Goal: Task Accomplishment & Management: Manage account settings

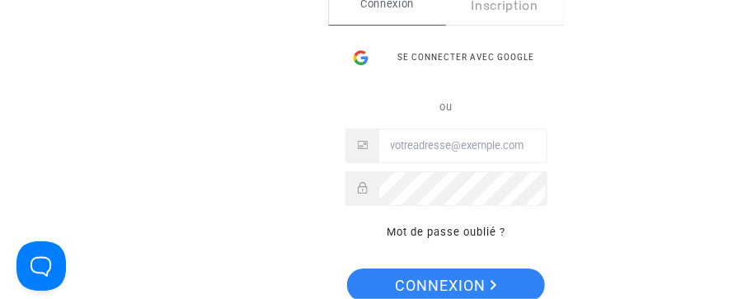
type input "[EMAIL_ADDRESS][DOMAIN_NAME]"
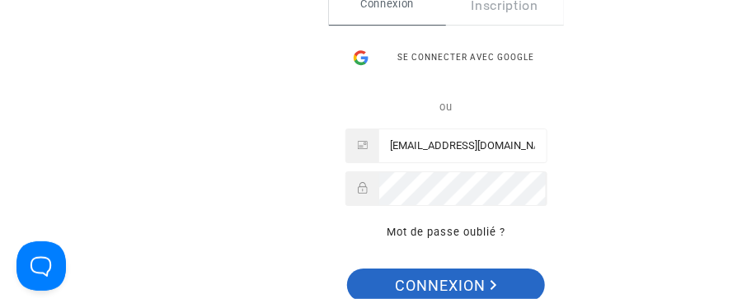
click at [418, 282] on span "Connexion" at bounding box center [446, 286] width 101 height 35
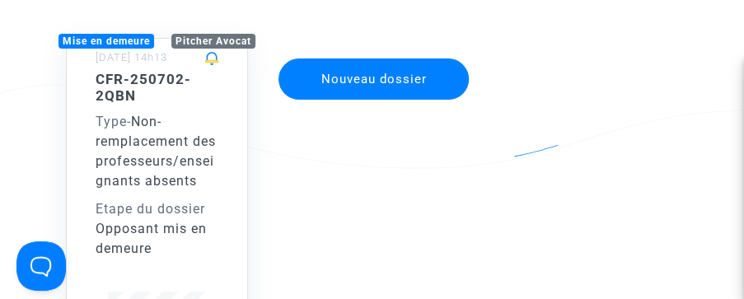
scroll to position [195, 0]
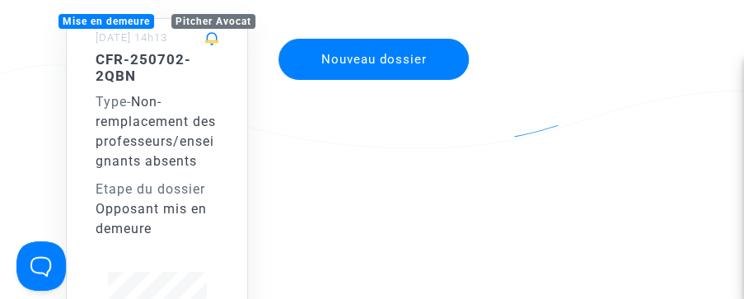
click at [164, 174] on div "CFR-250702-2QBN Type - Non-remplacement des professeurs/enseignants absents Eta…" at bounding box center [157, 145] width 123 height 189
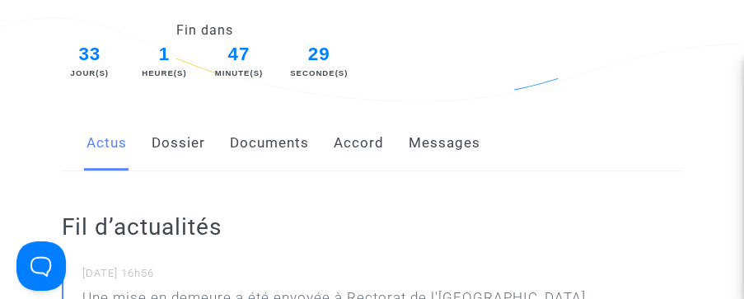
scroll to position [293, 0]
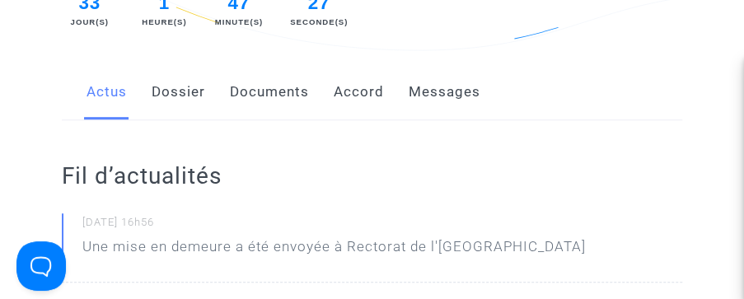
click at [354, 92] on link "Accord" at bounding box center [359, 92] width 50 height 54
